Goal: Task Accomplishment & Management: Manage account settings

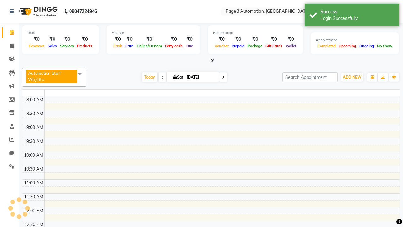
select select "en"
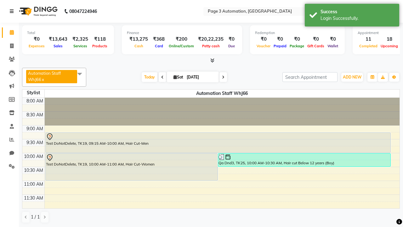
click at [13, 11] on icon at bounding box center [12, 11] width 4 height 4
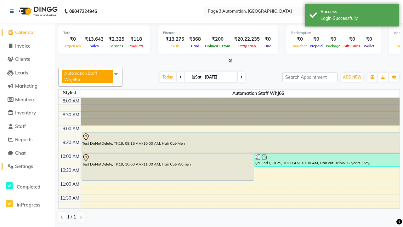
click at [27, 166] on span "Settings" at bounding box center [24, 166] width 18 height 6
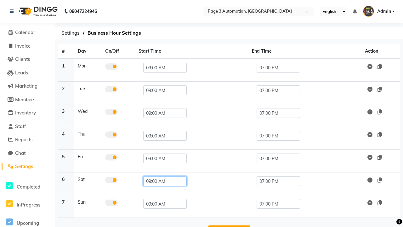
click at [162, 181] on input "09:00 AM" at bounding box center [164, 181] width 43 height 10
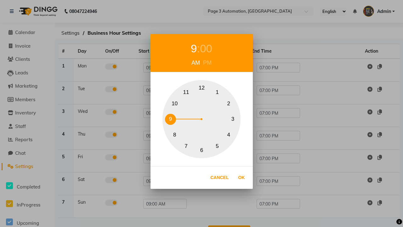
click at [175, 103] on button "10" at bounding box center [174, 103] width 11 height 11
click at [209, 49] on div "00" at bounding box center [209, 48] width 12 height 17
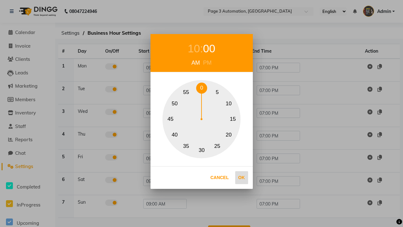
click at [202, 88] on button "0" at bounding box center [201, 88] width 11 height 11
click at [242, 177] on button "Ok" at bounding box center [241, 177] width 13 height 13
type input "10:00 AM"
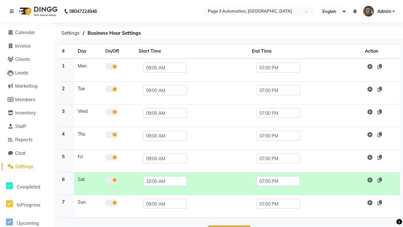
scroll to position [20, 0]
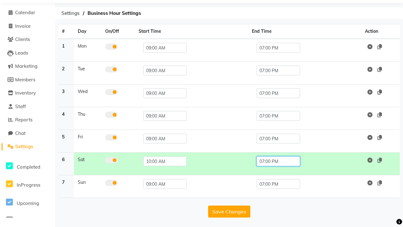
click at [278, 161] on input "07:00 PM" at bounding box center [278, 161] width 43 height 10
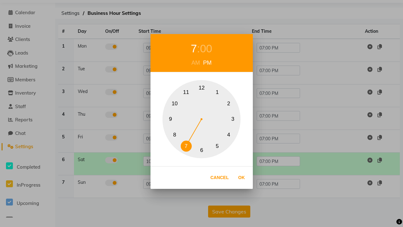
click at [175, 103] on button "10" at bounding box center [174, 103] width 11 height 11
click at [209, 49] on div "00" at bounding box center [209, 48] width 12 height 17
click at [202, 88] on button "0" at bounding box center [201, 88] width 11 height 11
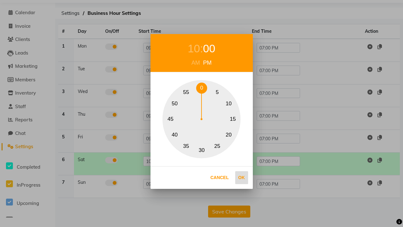
click at [242, 177] on button "Ok" at bounding box center [241, 177] width 13 height 13
type input "10:00 PM"
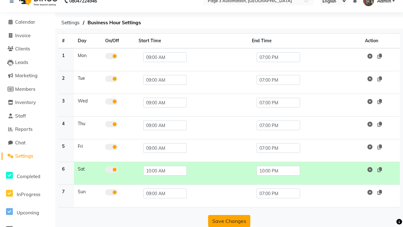
click at [229, 221] on button "Save Changes" at bounding box center [229, 221] width 42 height 12
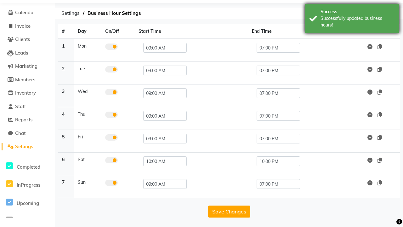
click at [352, 19] on div "Successfully updated business hours!" at bounding box center [358, 21] width 74 height 13
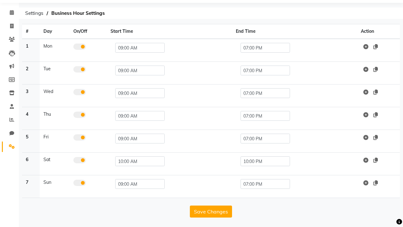
scroll to position [3, 0]
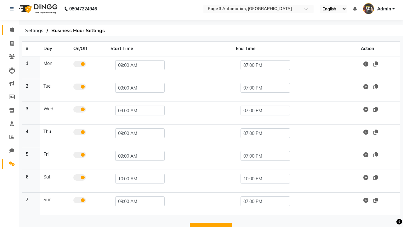
click at [9, 30] on span at bounding box center [11, 29] width 11 height 7
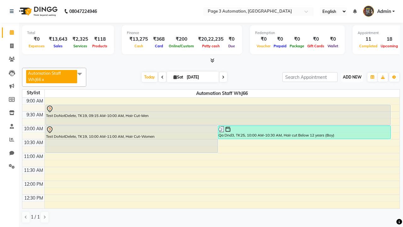
click at [352, 77] on span "ADD NEW" at bounding box center [352, 77] width 19 height 5
click at [0, 0] on button "Add Appointment" at bounding box center [0, 0] width 0 height 0
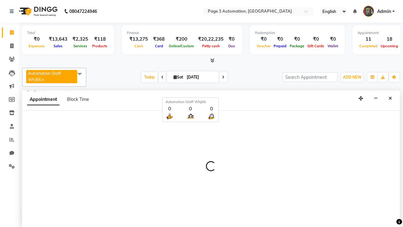
scroll to position [0, 0]
select select "tentative"
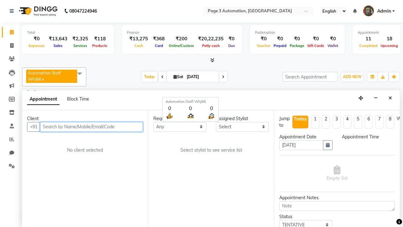
select select "600"
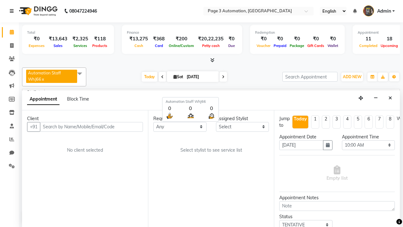
click at [13, 11] on icon at bounding box center [12, 11] width 4 height 4
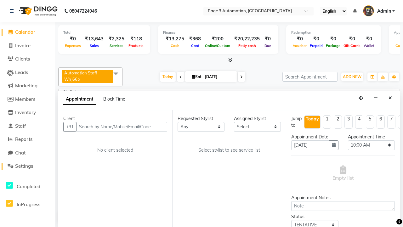
click at [27, 166] on span "Settings" at bounding box center [24, 166] width 18 height 6
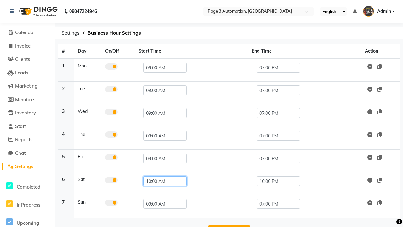
click at [162, 181] on input "10:00 AM" at bounding box center [164, 181] width 43 height 10
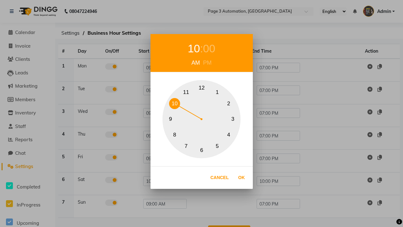
click at [170, 119] on button "9" at bounding box center [170, 119] width 11 height 11
click at [206, 49] on div "00" at bounding box center [209, 48] width 12 height 17
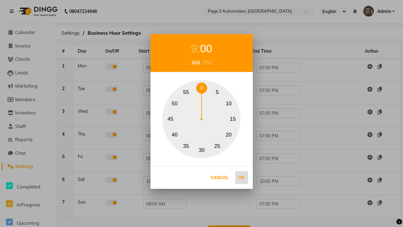
click at [202, 88] on button "0" at bounding box center [201, 88] width 11 height 11
click at [242, 177] on button "Ok" at bounding box center [241, 177] width 13 height 13
type input "09:00 AM"
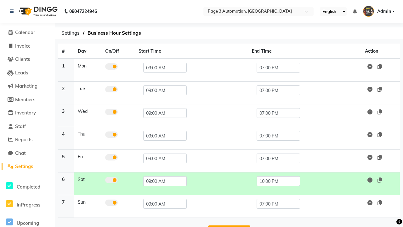
scroll to position [20, 0]
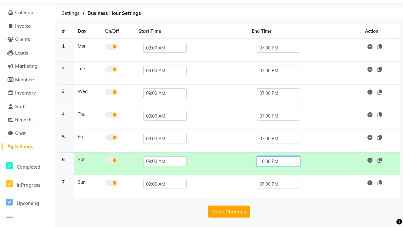
click at [278, 161] on input "10:00 PM" at bounding box center [278, 161] width 43 height 10
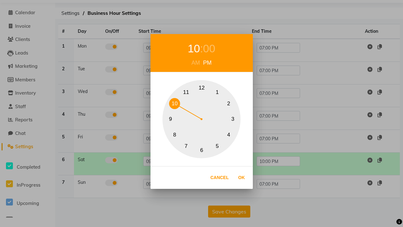
click at [186, 146] on button "7" at bounding box center [186, 145] width 11 height 11
click at [206, 49] on div "00" at bounding box center [209, 48] width 12 height 17
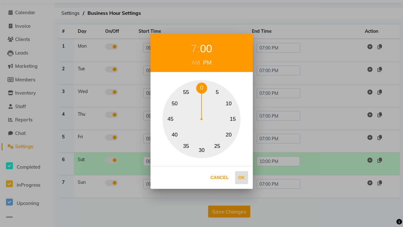
click at [202, 88] on button "0" at bounding box center [201, 88] width 11 height 11
click at [242, 177] on button "Ok" at bounding box center [241, 177] width 13 height 13
type input "07:00 PM"
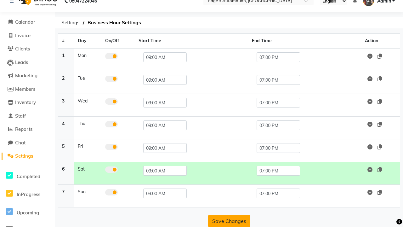
click at [229, 221] on button "Save Changes" at bounding box center [229, 221] width 42 height 12
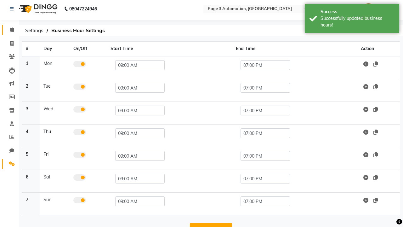
click at [9, 30] on span at bounding box center [11, 29] width 11 height 7
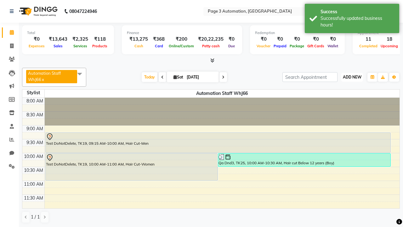
click at [352, 77] on span "ADD NEW" at bounding box center [352, 77] width 19 height 5
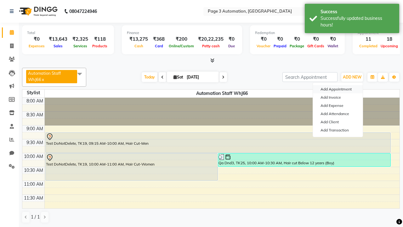
click at [338, 89] on button "Add Appointment" at bounding box center [338, 89] width 50 height 8
select select "tentative"
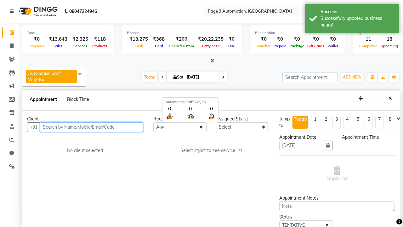
select select "540"
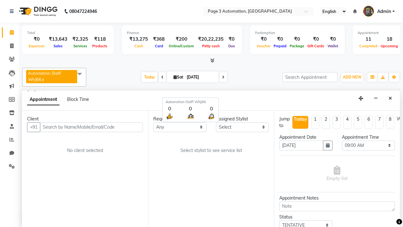
click at [379, 11] on span "Admin" at bounding box center [384, 11] width 14 height 7
